Goal: Task Accomplishment & Management: Complete application form

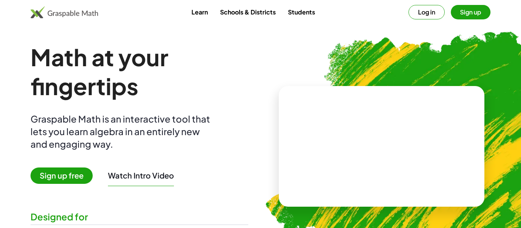
click at [433, 15] on button "Log in" at bounding box center [426, 12] width 36 height 14
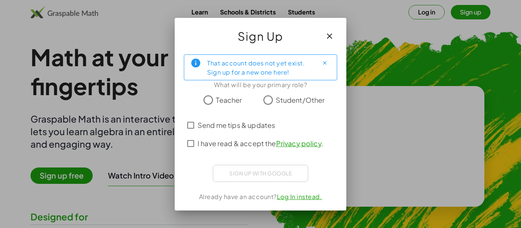
click at [293, 102] on span "Student/Other" at bounding box center [300, 100] width 49 height 10
click at [225, 129] on span "Send me tips & updates" at bounding box center [236, 125] width 77 height 10
click at [231, 142] on span "I have read & accept the Privacy policy ." at bounding box center [261, 143] width 126 height 10
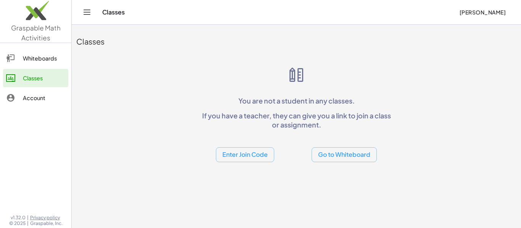
click at [39, 67] on link "Whiteboards" at bounding box center [35, 58] width 65 height 18
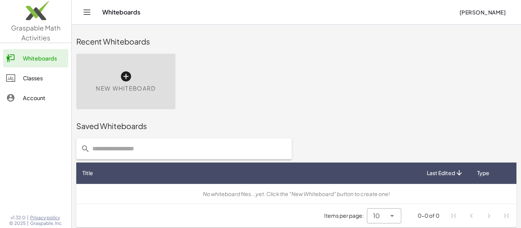
scroll to position [4, 0]
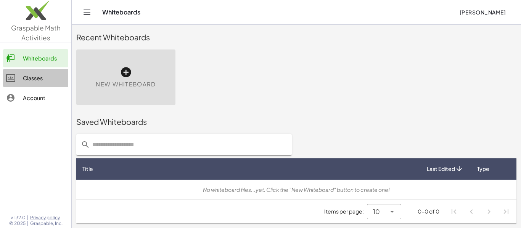
click at [34, 78] on div "Classes" at bounding box center [44, 78] width 42 height 9
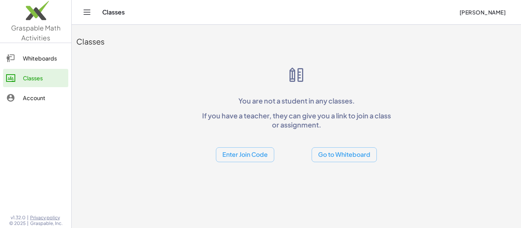
click at [40, 94] on div "Account" at bounding box center [44, 97] width 42 height 9
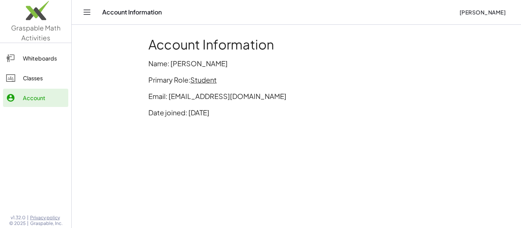
click at [45, 87] on link "Classes" at bounding box center [35, 78] width 65 height 18
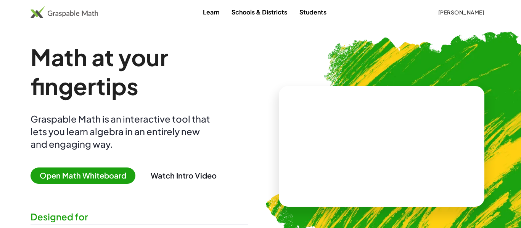
click at [82, 183] on span "Open Math Whiteboard" at bounding box center [83, 176] width 105 height 16
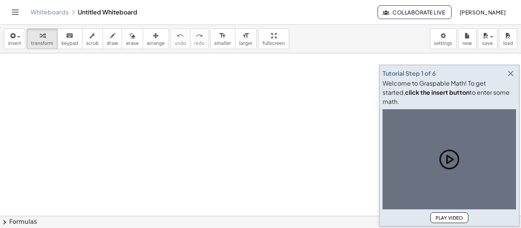
click at [2, 9] on header "Whiteboards Untitled Whiteboard Collaborate Live Yuvan Vinodh" at bounding box center [260, 12] width 521 height 25
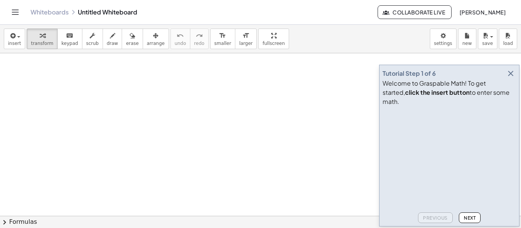
click at [12, 14] on icon "Toggle navigation" at bounding box center [15, 12] width 9 height 9
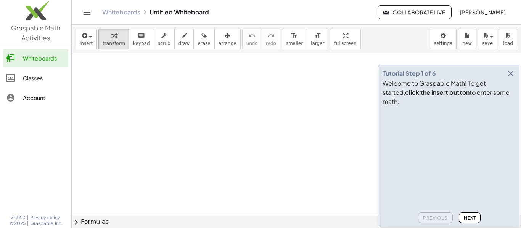
click at [40, 80] on div "Classes" at bounding box center [44, 78] width 42 height 9
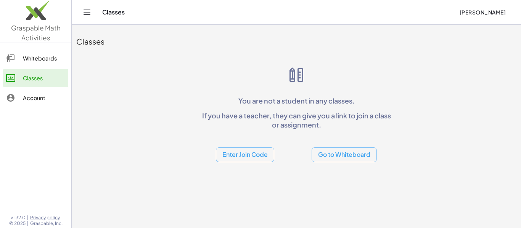
click at [29, 102] on div "Account" at bounding box center [44, 97] width 42 height 9
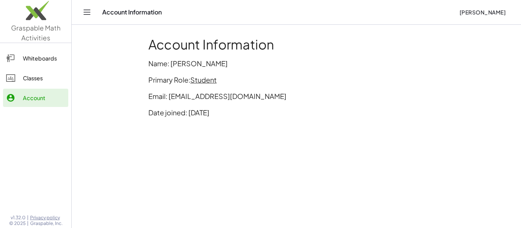
click at [47, 84] on link "Classes" at bounding box center [35, 78] width 65 height 18
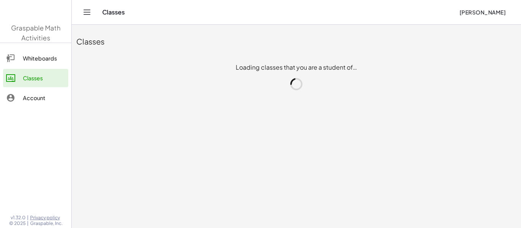
click at [36, 81] on div "Classes" at bounding box center [44, 78] width 42 height 9
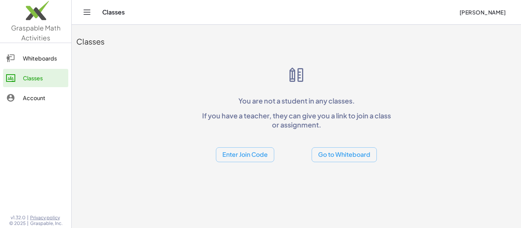
click at [352, 161] on button "Go to Whiteboard" at bounding box center [344, 155] width 65 height 15
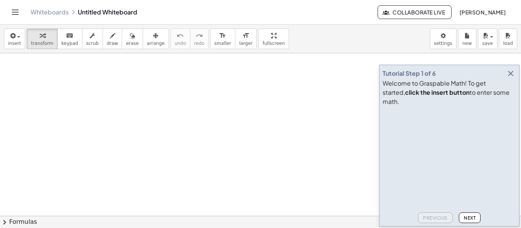
click at [505, 11] on span "[PERSON_NAME]" at bounding box center [482, 12] width 47 height 7
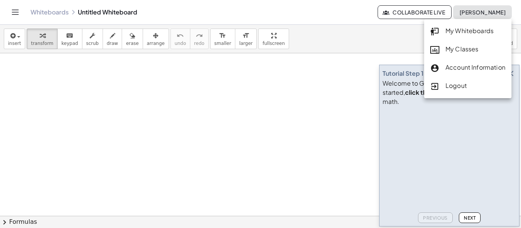
click at [470, 53] on div "My Classes" at bounding box center [467, 50] width 75 height 10
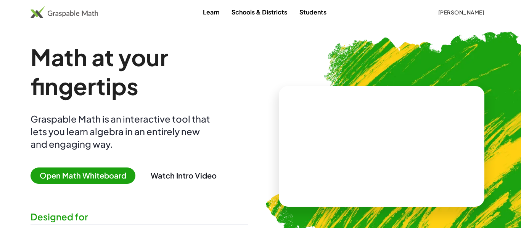
click at [458, 13] on span "[PERSON_NAME]" at bounding box center [461, 12] width 47 height 7
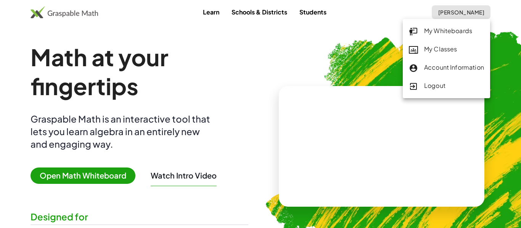
click at [466, 53] on div "My Classes" at bounding box center [446, 50] width 75 height 10
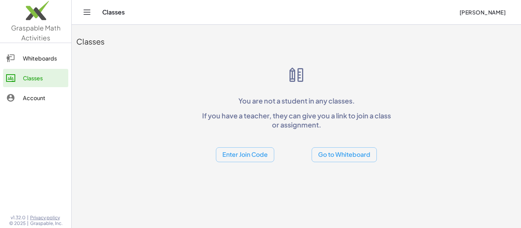
click at [257, 155] on button "Enter Join Code" at bounding box center [245, 155] width 58 height 15
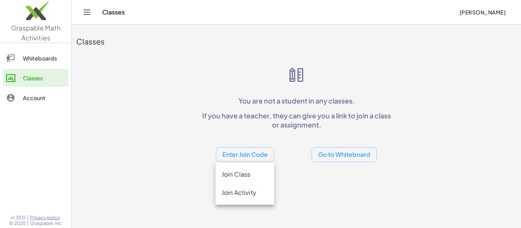
click at [258, 174] on div "Join Class" at bounding box center [245, 174] width 47 height 9
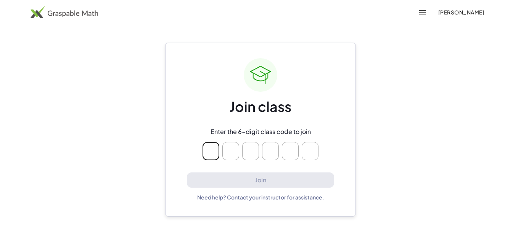
type input "*"
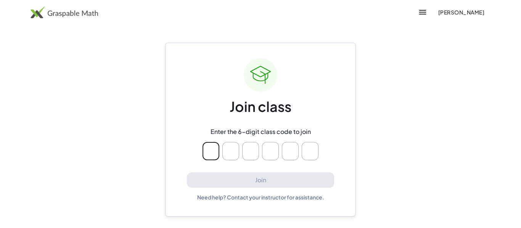
type input "*"
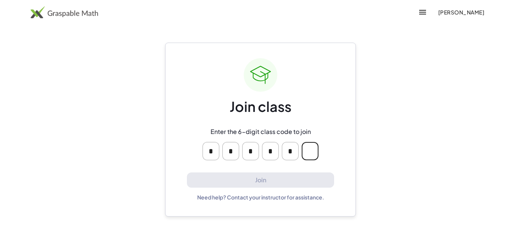
type input "*"
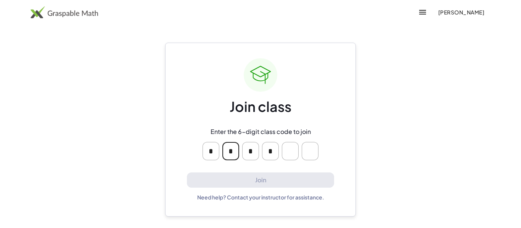
type input "*"
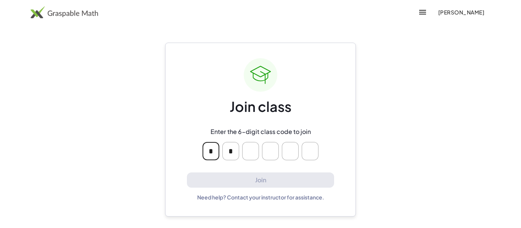
type input "*"
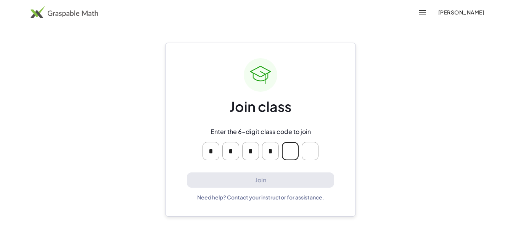
type input "*"
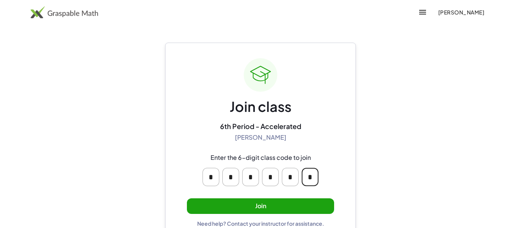
type input "*"
click at [306, 210] on button "Join" at bounding box center [260, 207] width 147 height 16
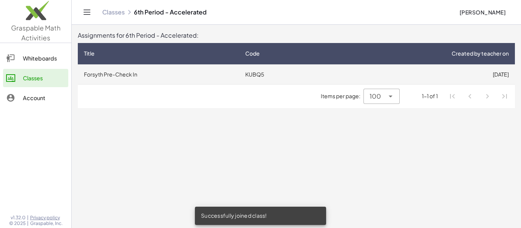
click at [407, 75] on td "9/2/2025" at bounding box center [420, 74] width 190 height 20
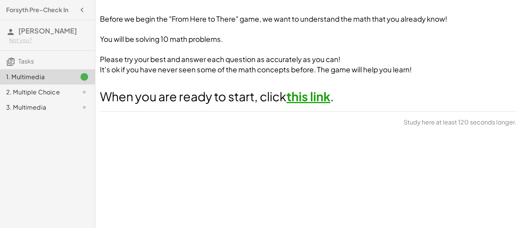
click at [315, 98] on link "this link" at bounding box center [308, 96] width 44 height 15
click at [57, 91] on div "2. Multiple Choice" at bounding box center [36, 92] width 61 height 9
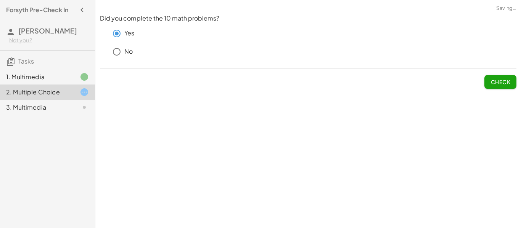
click at [499, 82] on span "Check" at bounding box center [500, 82] width 20 height 7
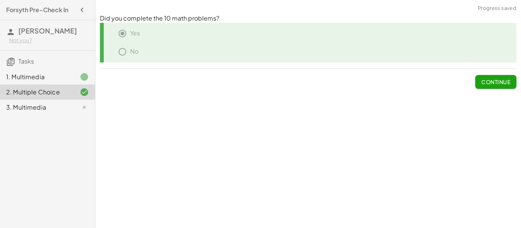
click at [499, 82] on span "Continue" at bounding box center [495, 82] width 29 height 7
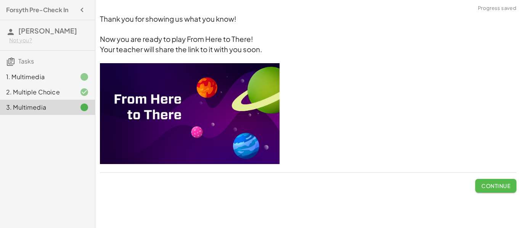
click at [506, 188] on span "Continue" at bounding box center [495, 186] width 29 height 7
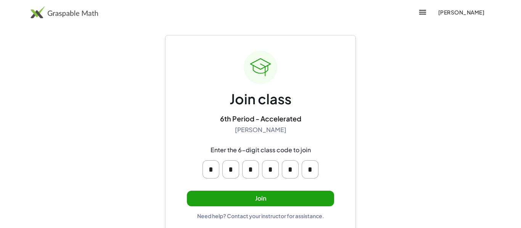
scroll to position [14, 0]
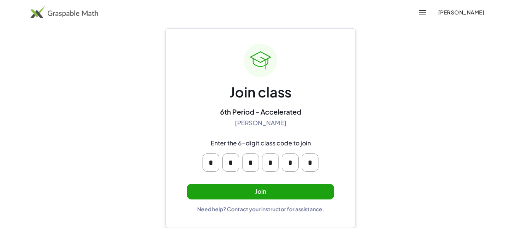
drag, startPoint x: 285, startPoint y: 190, endPoint x: 428, endPoint y: 119, distance: 160.0
click at [428, 119] on main "Join class 6th Period - Accelerated [PERSON_NAME] Enter the 6-digit class code …" at bounding box center [260, 107] width 521 height 243
